Goal: Information Seeking & Learning: Learn about a topic

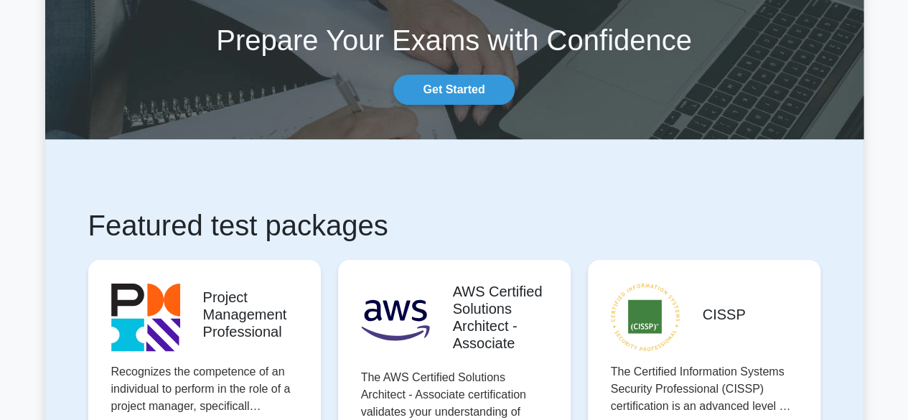
scroll to position [72, 0]
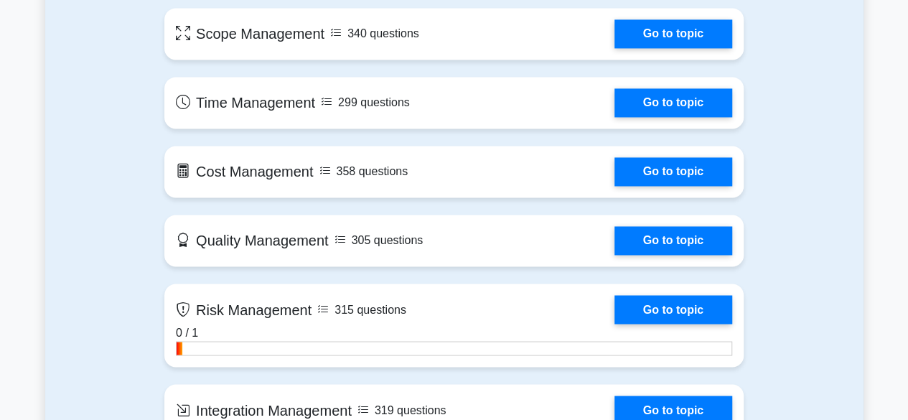
scroll to position [1149, 0]
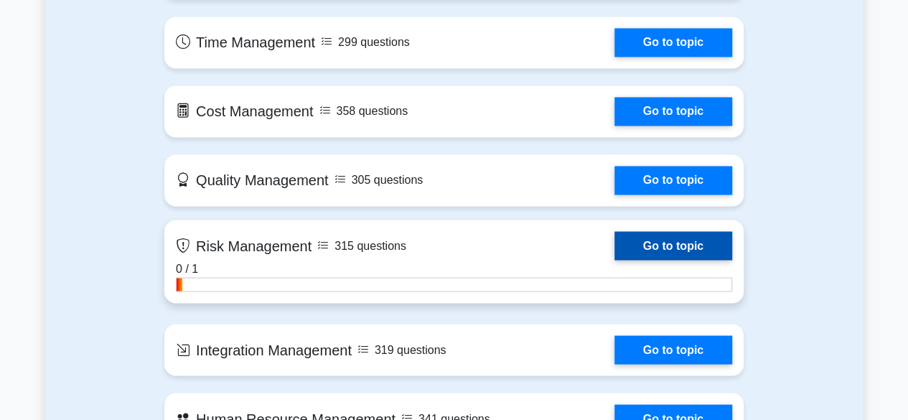
click at [663, 244] on link "Go to topic" at bounding box center [673, 245] width 118 height 29
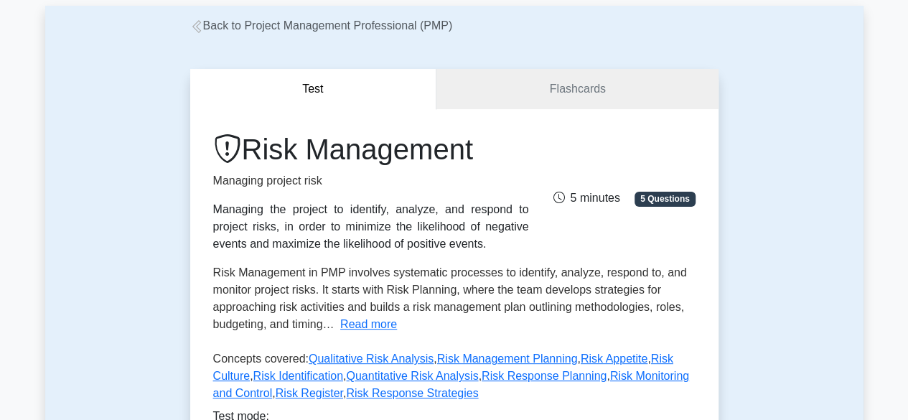
scroll to position [287, 0]
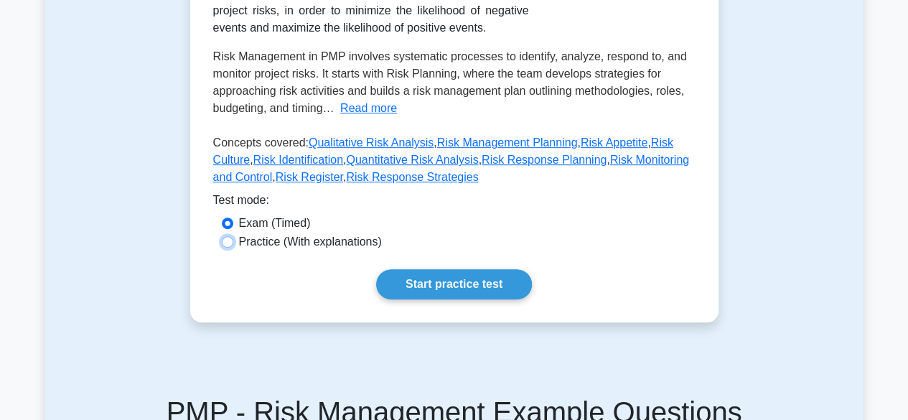
click at [225, 241] on input "Practice (With explanations)" at bounding box center [227, 241] width 11 height 11
radio input "true"
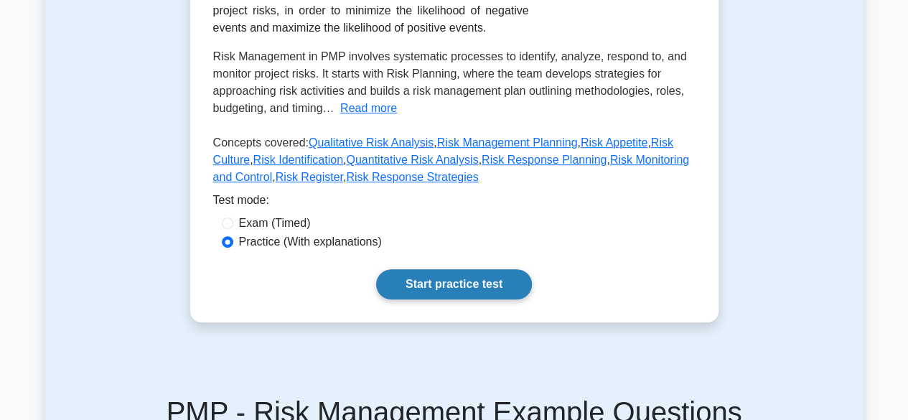
click at [451, 283] on link "Start practice test" at bounding box center [454, 284] width 156 height 30
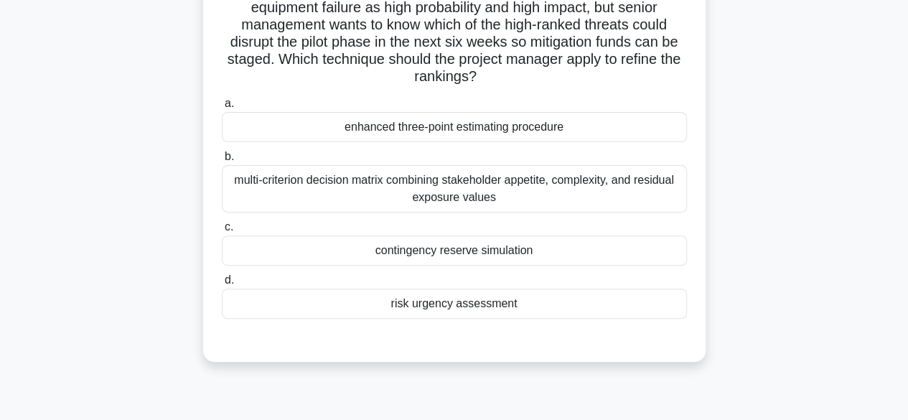
scroll to position [144, 0]
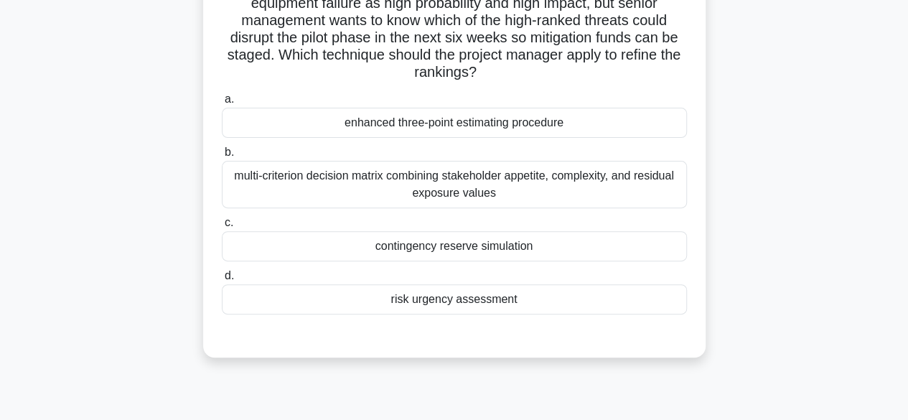
click at [484, 304] on div "risk urgency assessment" at bounding box center [454, 299] width 465 height 30
click at [222, 281] on input "d. risk urgency assessment" at bounding box center [222, 275] width 0 height 9
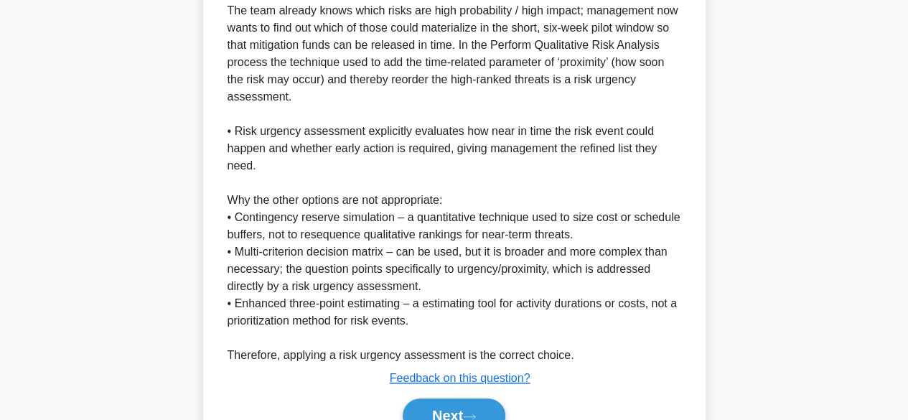
scroll to position [584, 0]
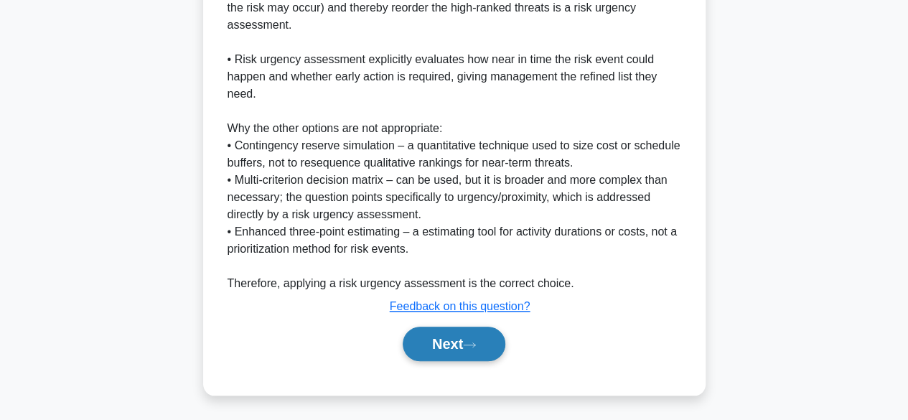
click at [423, 342] on button "Next" at bounding box center [454, 344] width 103 height 34
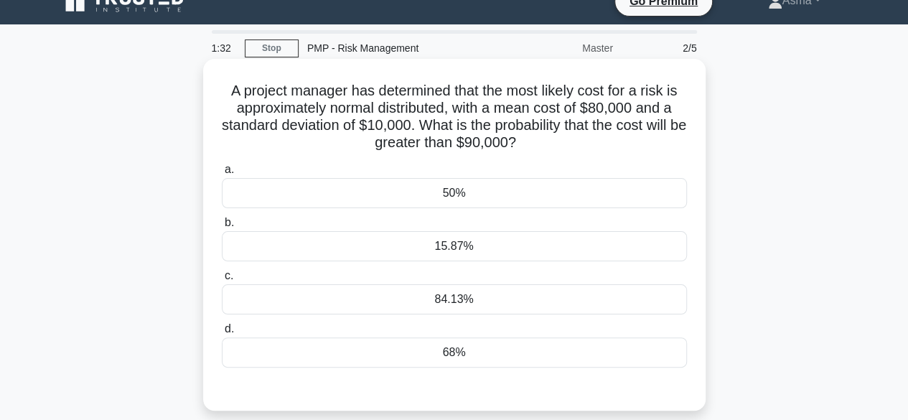
scroll to position [0, 0]
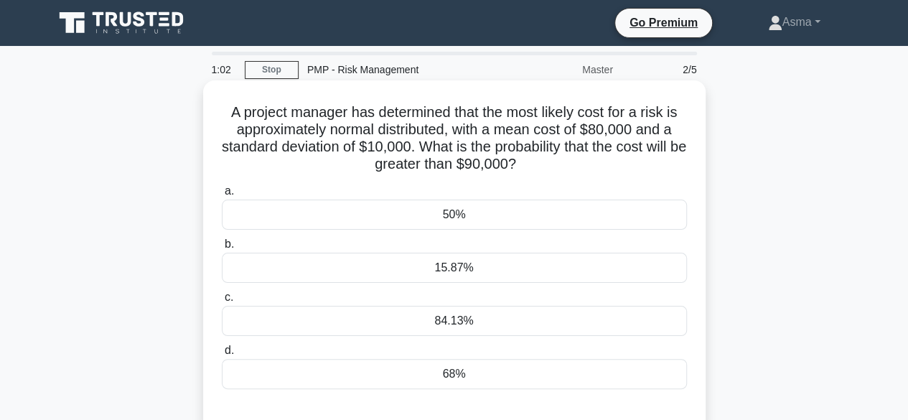
drag, startPoint x: 531, startPoint y: 166, endPoint x: 219, endPoint y: 111, distance: 317.1
click at [219, 111] on div "A project manager has determined that the most likely cost for a risk is approx…" at bounding box center [454, 256] width 491 height 340
copy h5 "A project manager has determined that the most likely cost for a risk is approx…"
